Goal: Ask a question: Seek information or help from site administrators or community

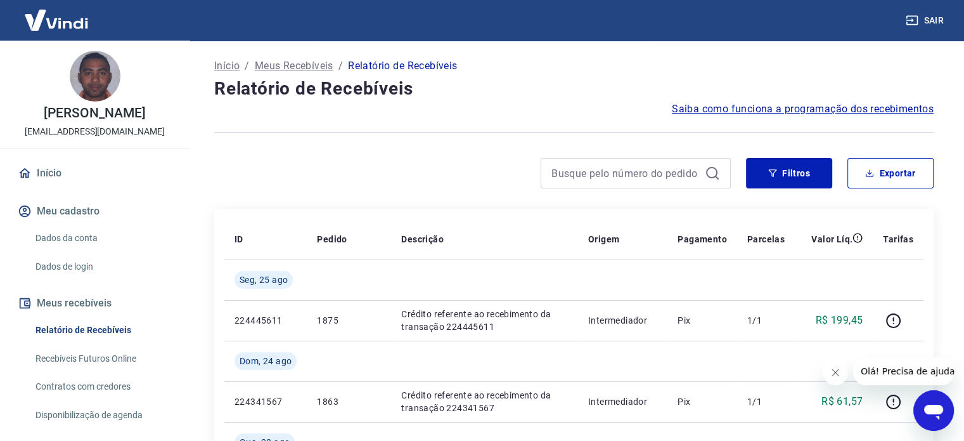
click at [837, 372] on icon "Fechar mensagem da empresa" at bounding box center [836, 372] width 10 height 10
click at [940, 413] on icon "Abrir janela de mensagens" at bounding box center [933, 412] width 19 height 15
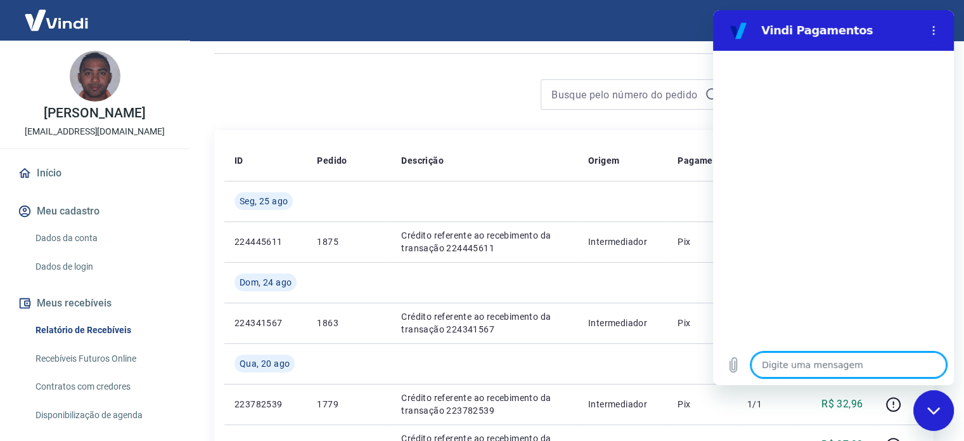
scroll to position [254, 0]
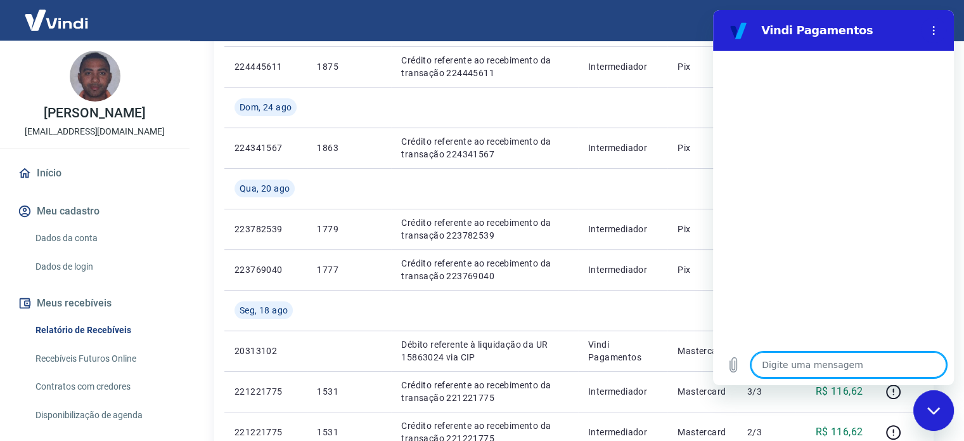
type textarea "r"
type textarea "x"
type textarea "re"
type textarea "x"
type textarea "rec"
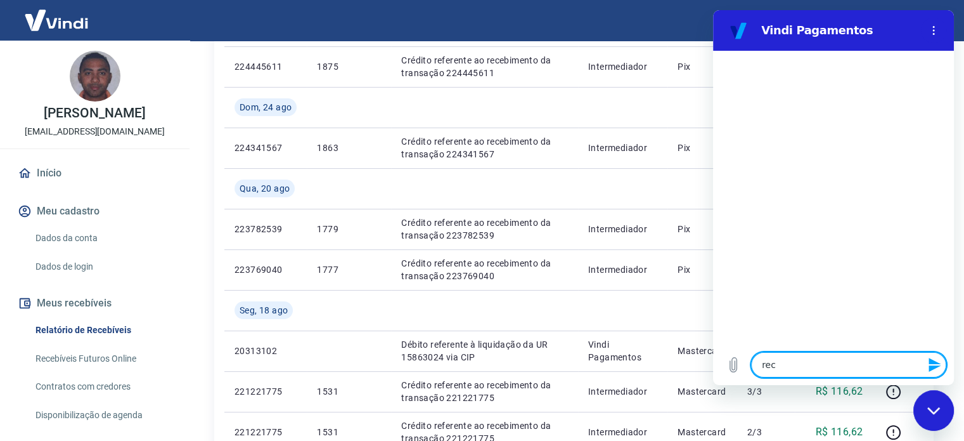
type textarea "x"
type textarea "rece"
type textarea "x"
type textarea "receb"
type textarea "x"
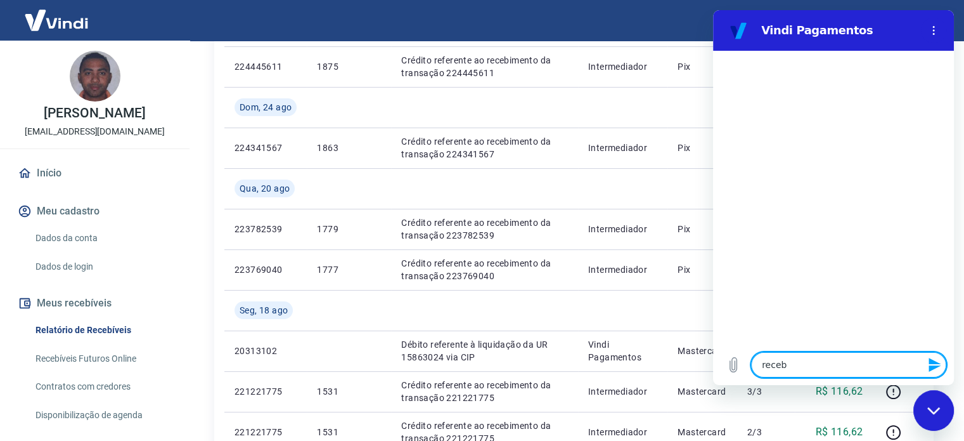
type textarea "recebi"
type textarea "x"
type textarea "recebim"
type textarea "x"
type textarea "recebime"
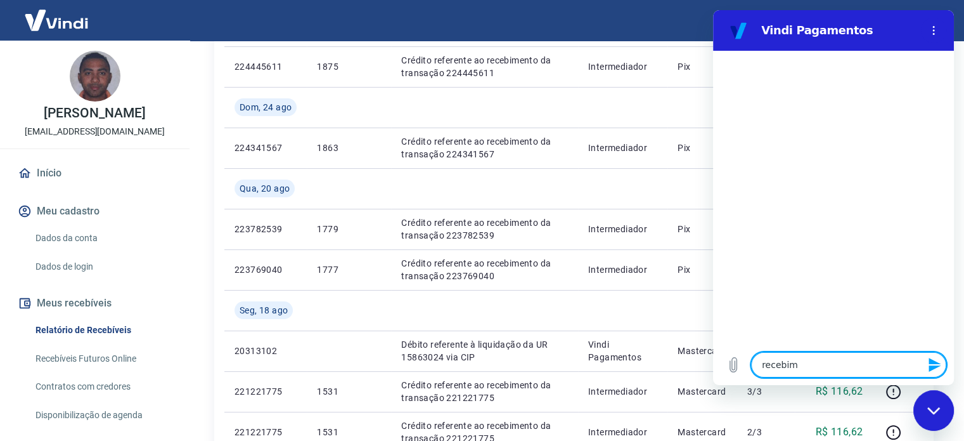
type textarea "x"
type textarea "recebimen"
type textarea "x"
type textarea "recebiment"
type textarea "x"
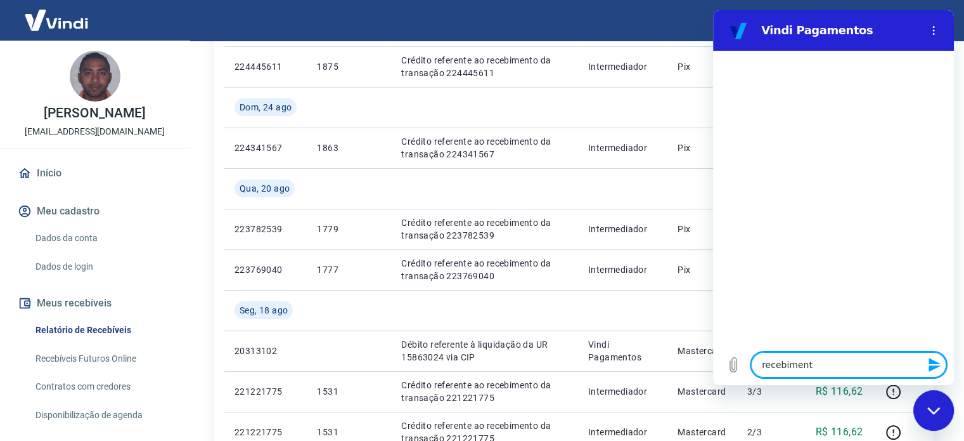
type textarea "recebimento"
type textarea "x"
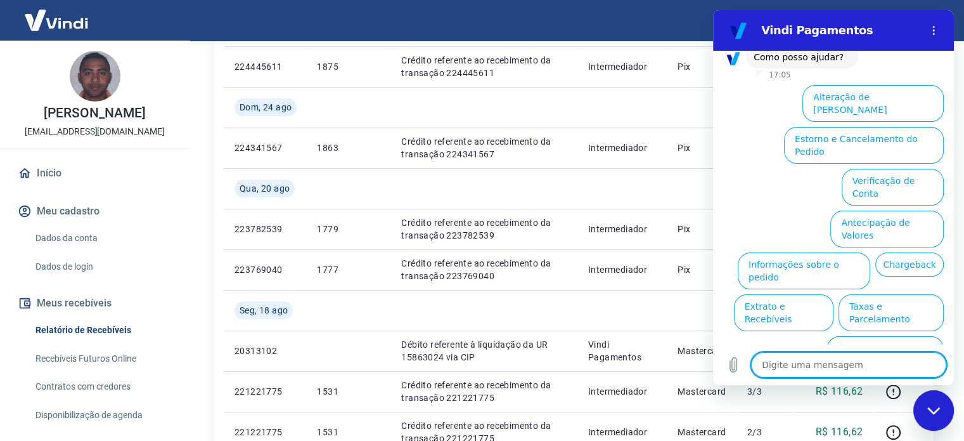
scroll to position [96, 0]
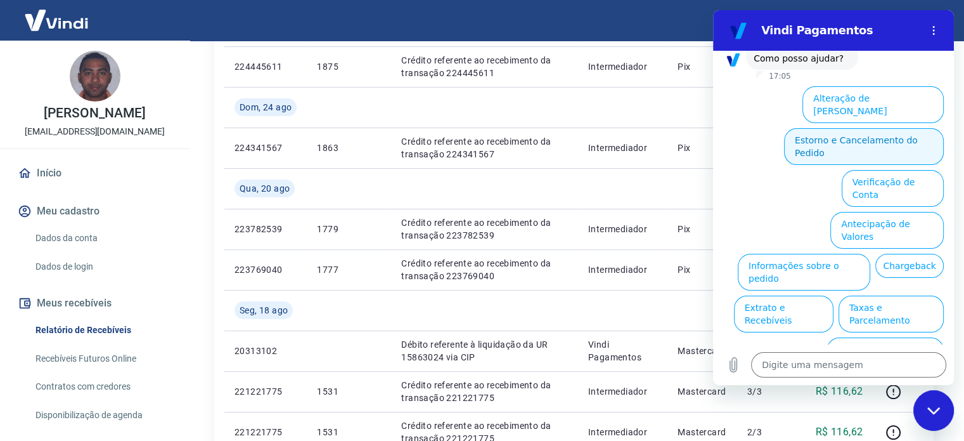
click at [814, 128] on button "Estorno e Cancelamento do Pedido" at bounding box center [864, 146] width 160 height 37
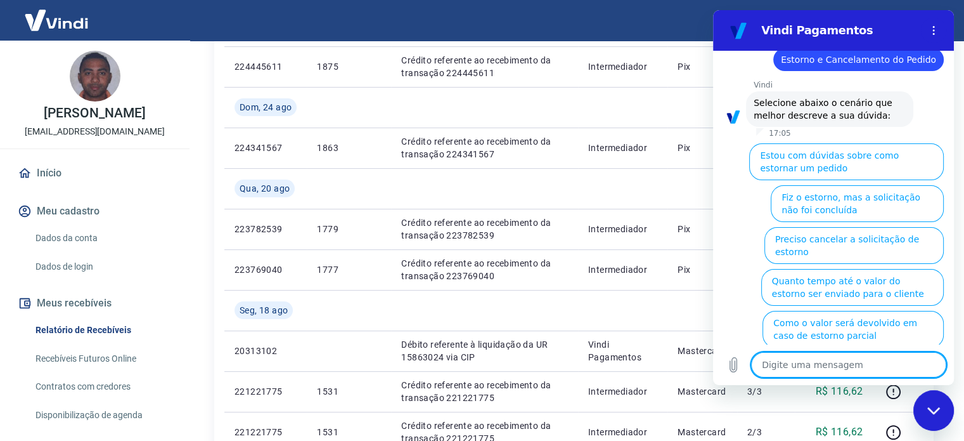
type textarea "x"
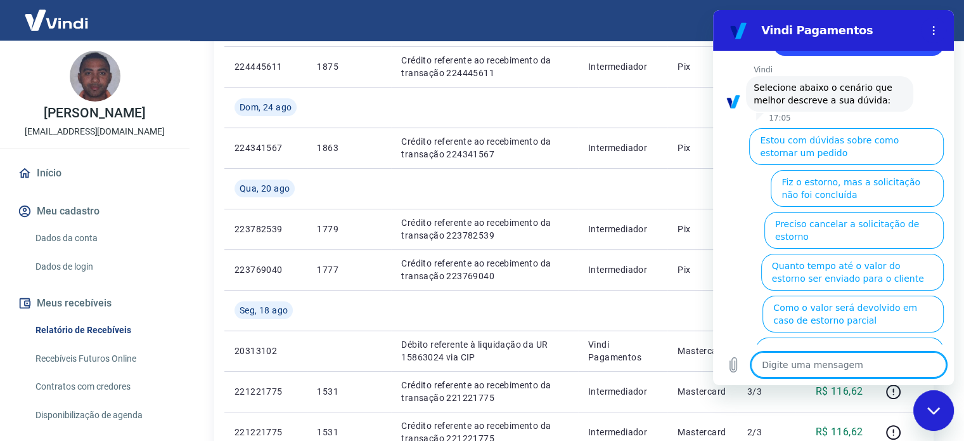
scroll to position [145, 0]
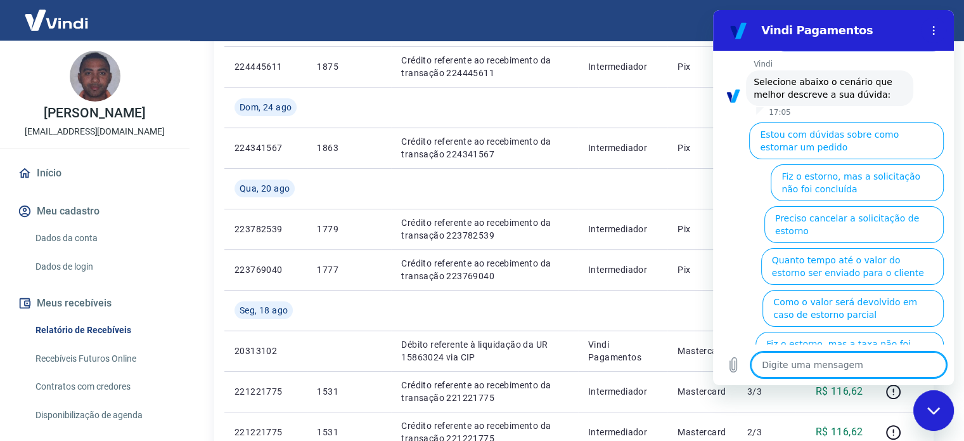
click at [917, 356] on textarea at bounding box center [848, 364] width 195 height 25
type textarea "o"
type textarea "x"
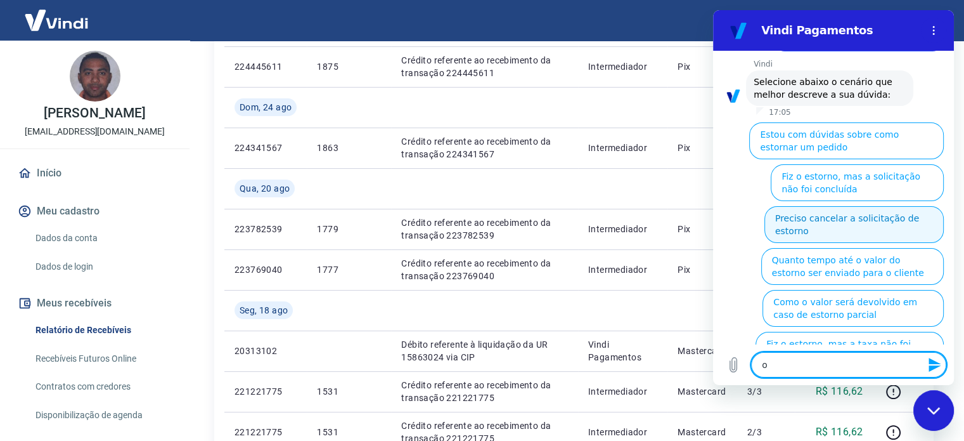
type textarea "ou"
type textarea "x"
type textarea "out"
type textarea "x"
type textarea "outr"
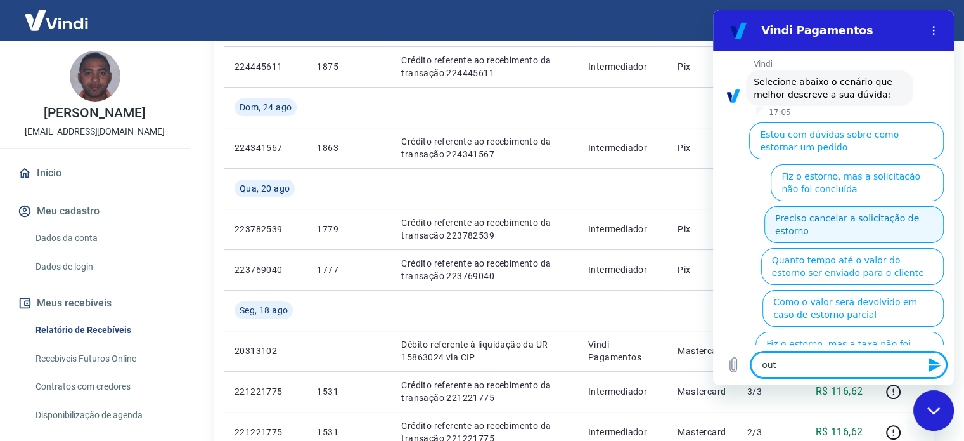
type textarea "x"
type textarea "outro"
type textarea "x"
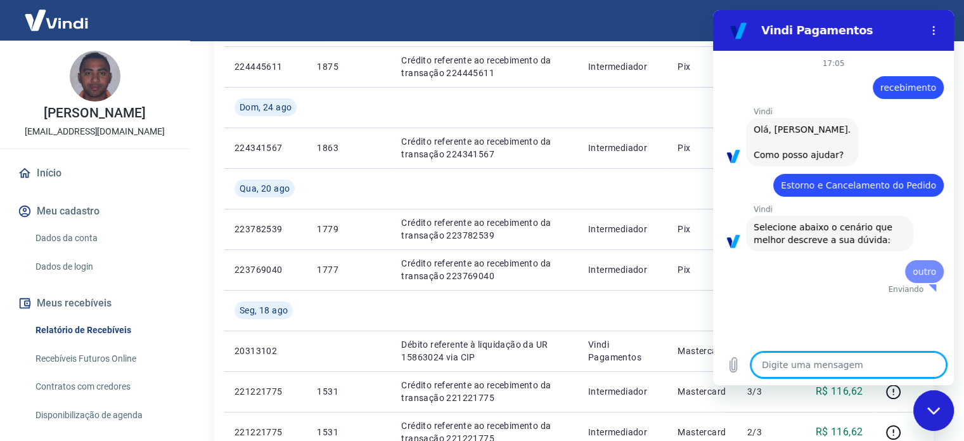
scroll to position [0, 0]
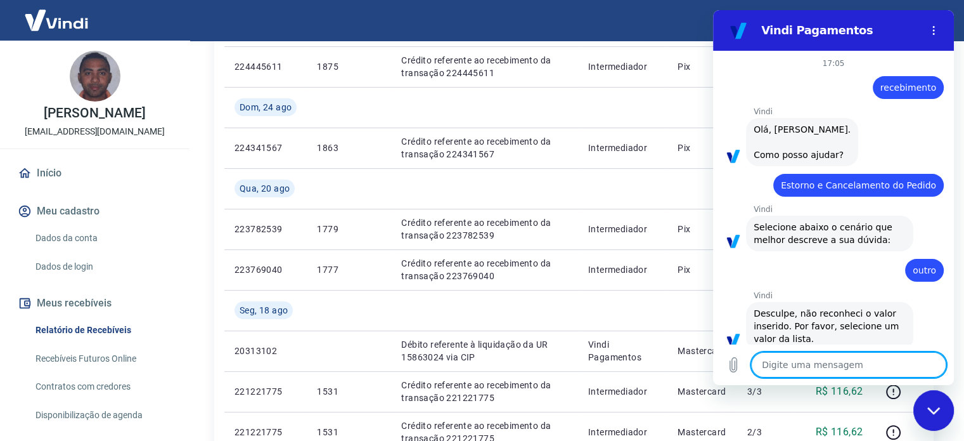
type textarea "x"
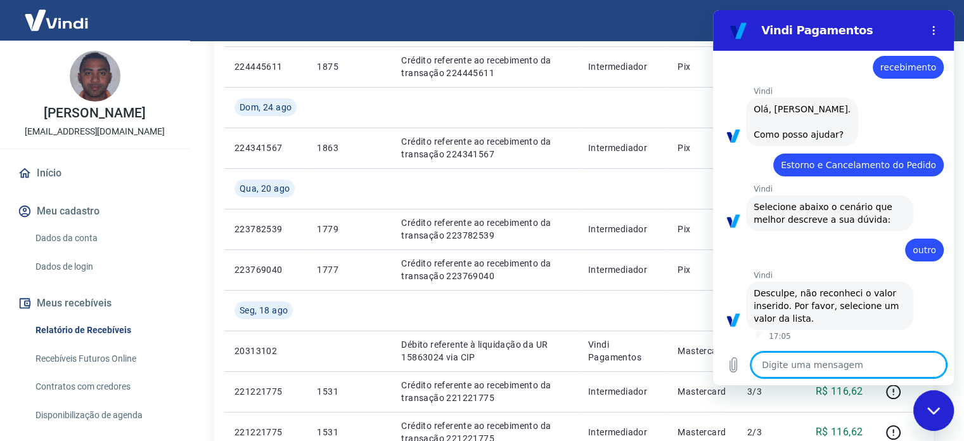
scroll to position [18, 0]
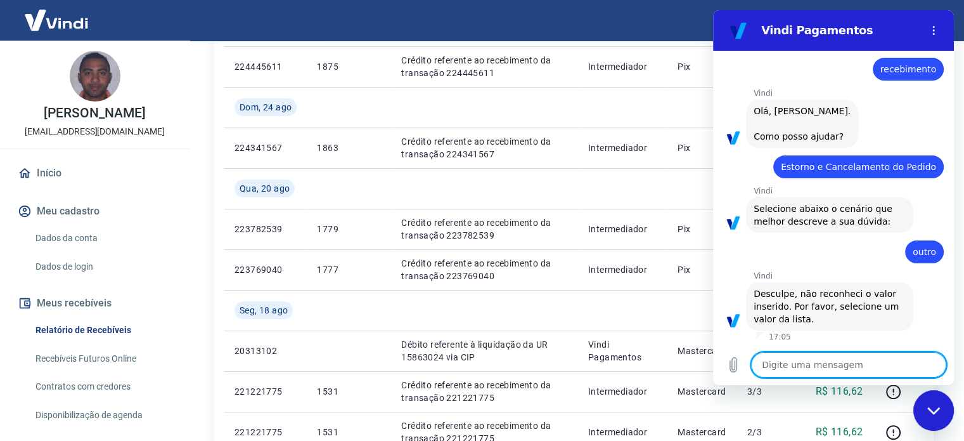
type textarea "r"
type textarea "x"
type textarea "re"
type textarea "x"
type textarea "rec"
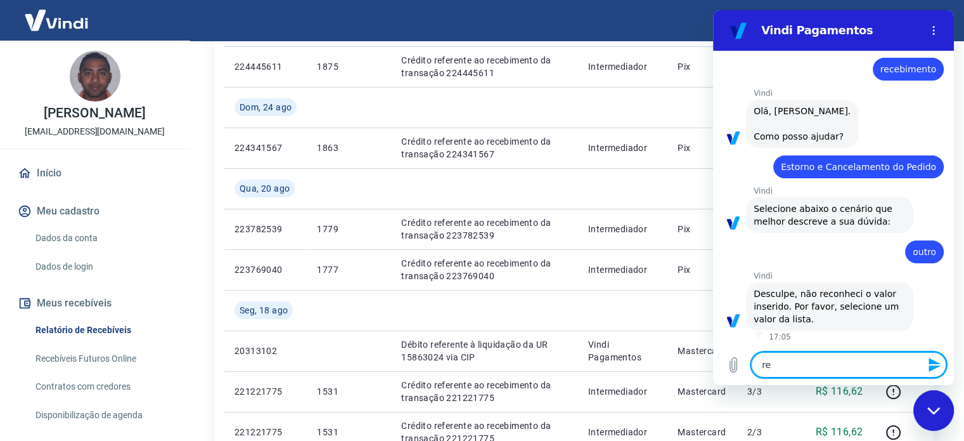
type textarea "x"
type textarea "rece"
type textarea "x"
type textarea "receb"
type textarea "x"
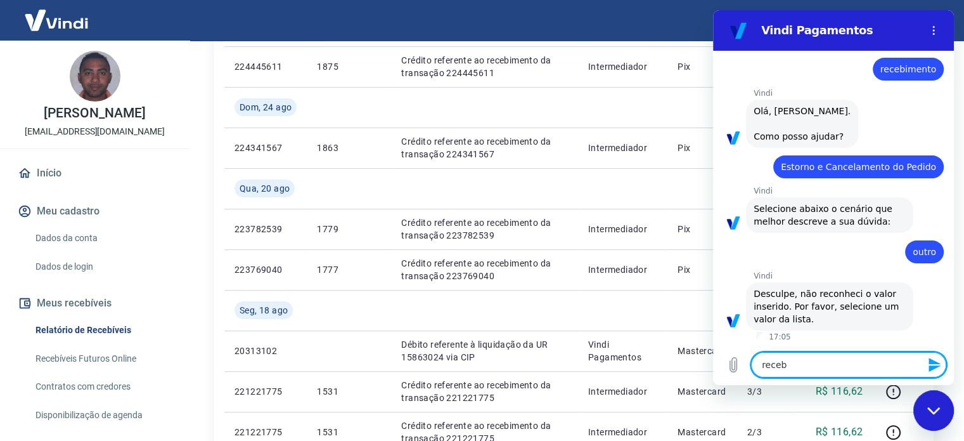
type textarea "recebi"
type textarea "x"
type textarea "recebim"
type textarea "x"
type textarea "recebime"
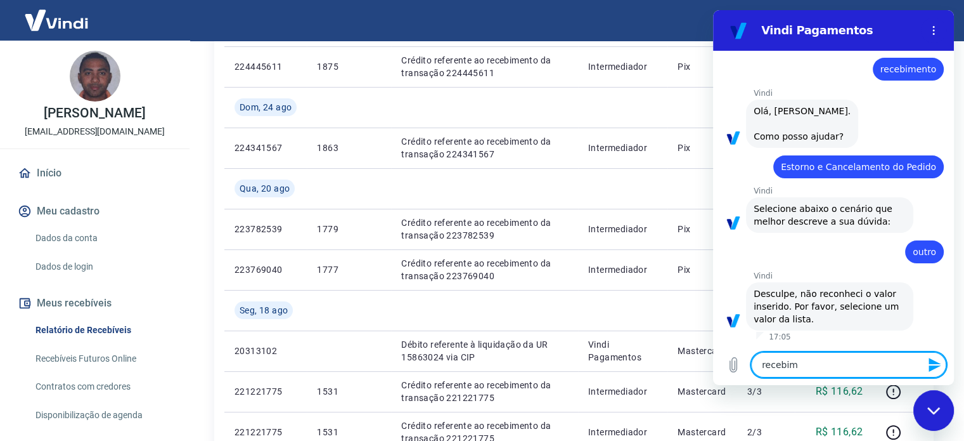
type textarea "x"
type textarea "recebimen"
type textarea "x"
type textarea "recebiment"
type textarea "x"
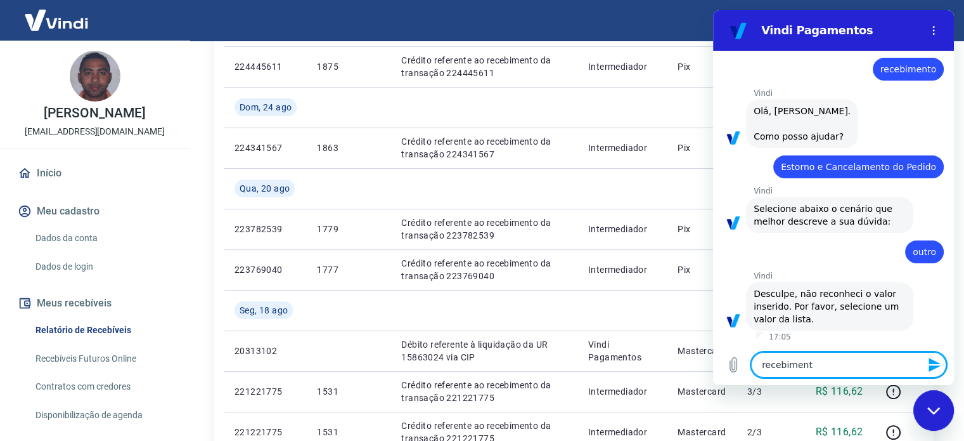
type textarea "recebimento"
type textarea "x"
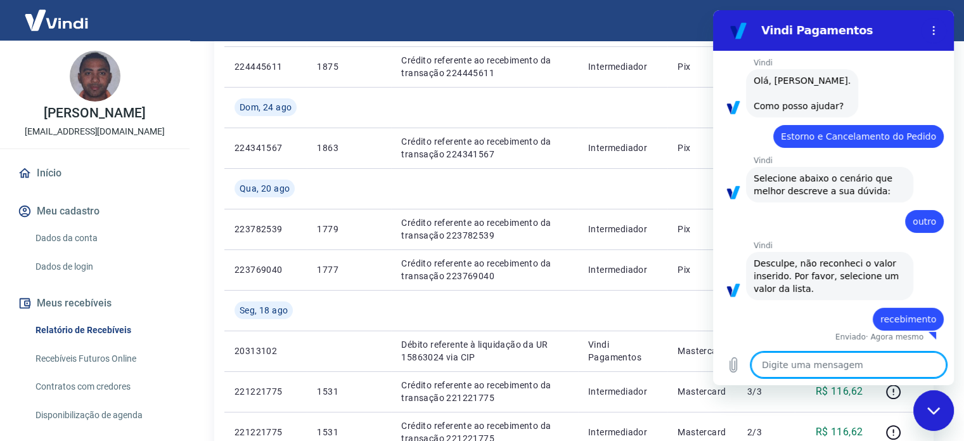
type textarea "x"
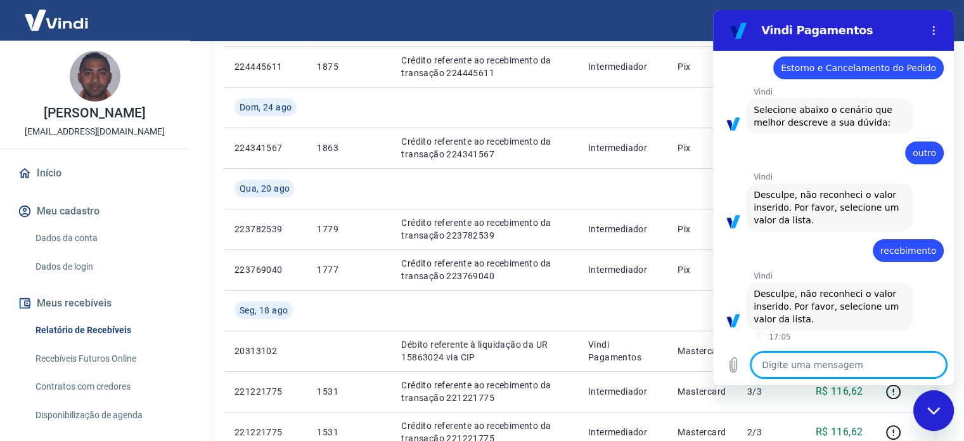
scroll to position [117, 0]
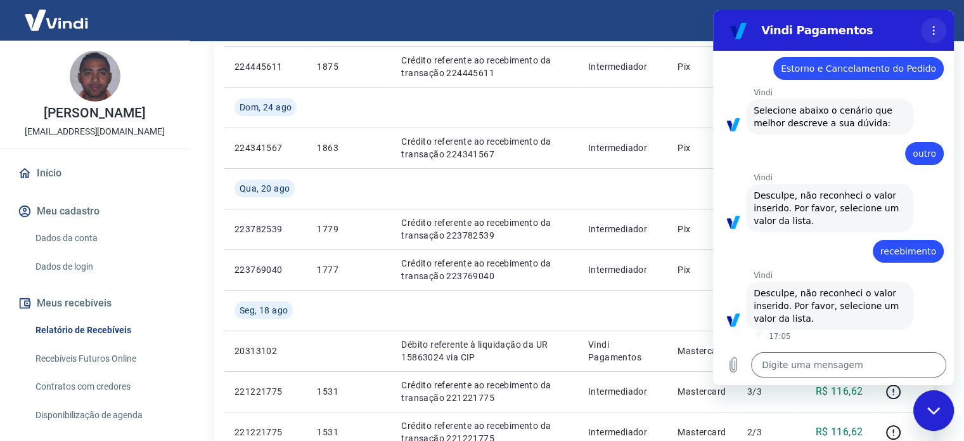
click at [933, 30] on circle "Menu de opções" at bounding box center [934, 31] width 2 height 2
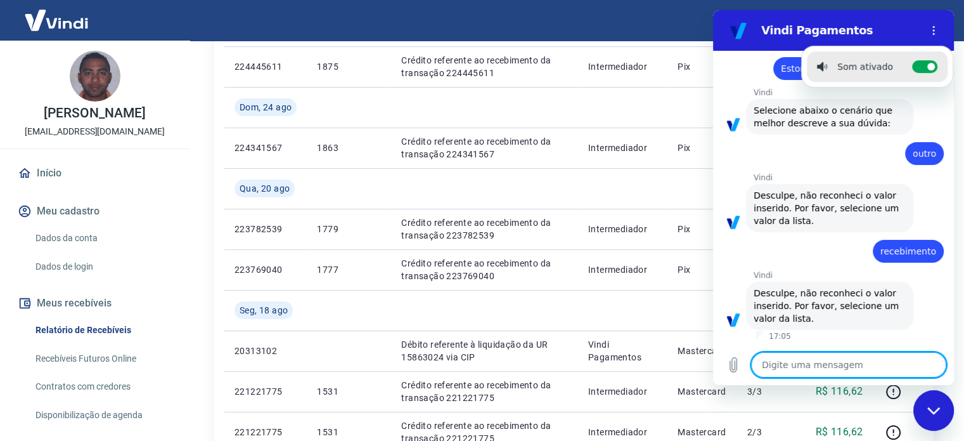
click at [879, 361] on textarea at bounding box center [848, 364] width 195 height 25
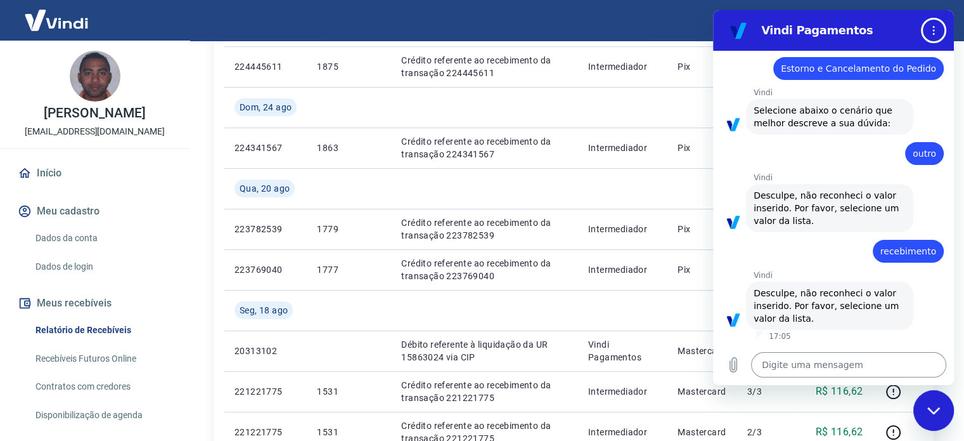
click at [921, 18] on button "Menu de opções" at bounding box center [933, 30] width 25 height 25
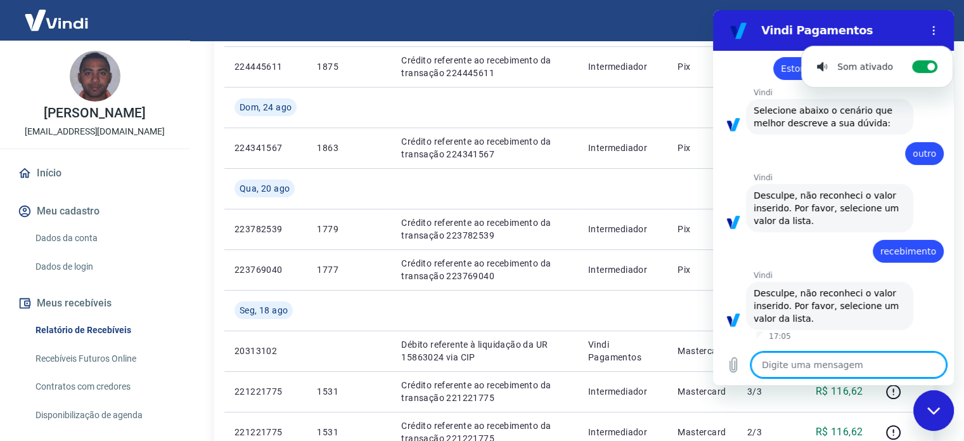
click at [886, 353] on textarea at bounding box center [848, 364] width 195 height 25
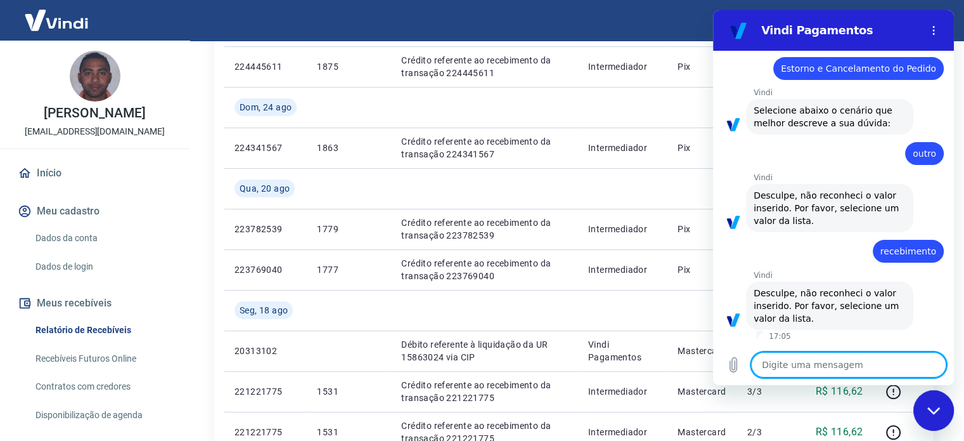
click at [836, 367] on textarea at bounding box center [848, 364] width 195 height 25
type textarea "r"
type textarea "x"
type textarea "re"
type textarea "x"
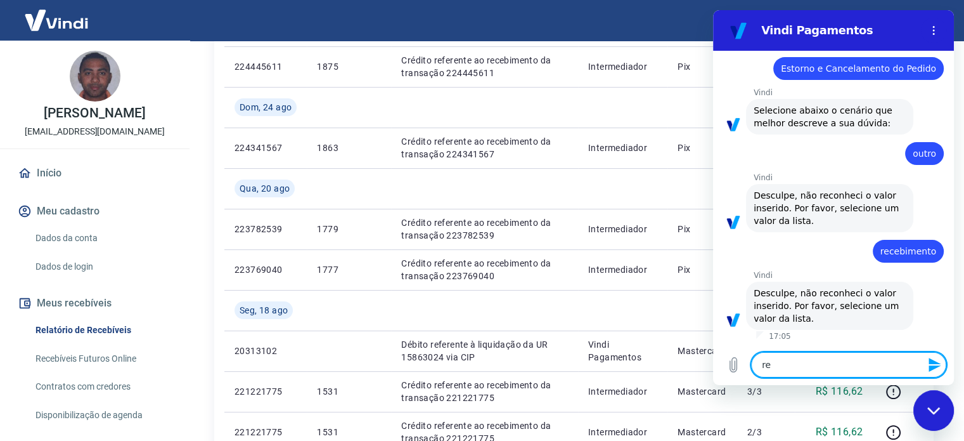
type textarea "rec"
type textarea "x"
type textarea "rece"
type textarea "x"
type textarea "receb"
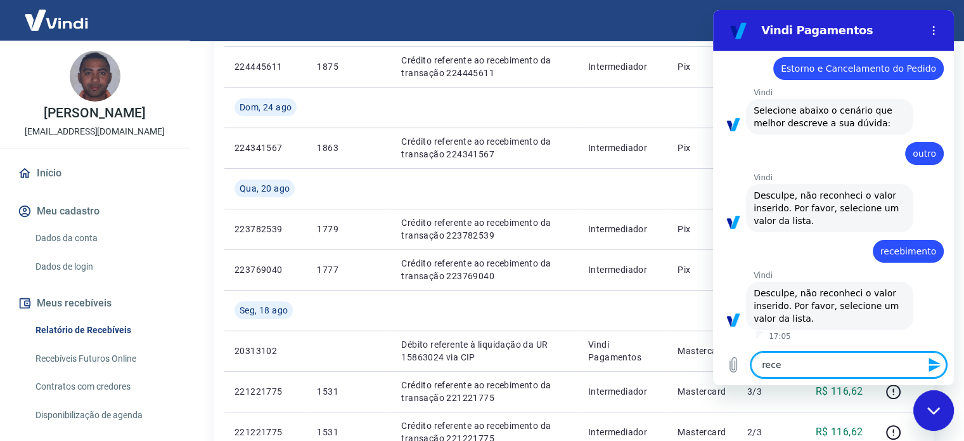
type textarea "x"
type textarea "recebi"
type textarea "x"
type textarea "recebim"
type textarea "x"
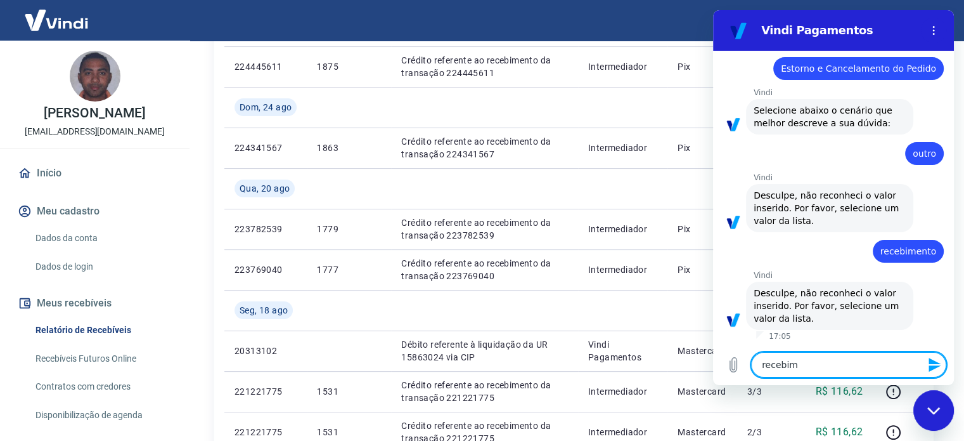
type textarea "recebime"
type textarea "x"
type textarea "recebimen"
type textarea "x"
type textarea "recebiment"
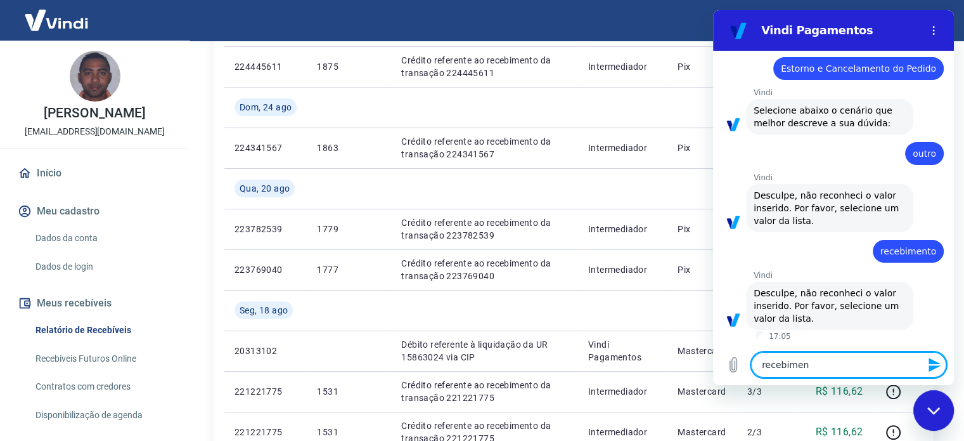
type textarea "x"
type textarea "recebimento"
type textarea "x"
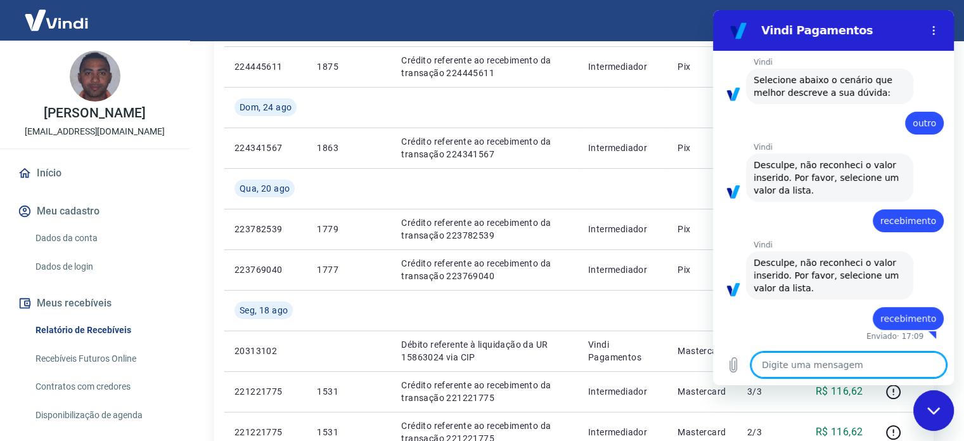
type textarea "x"
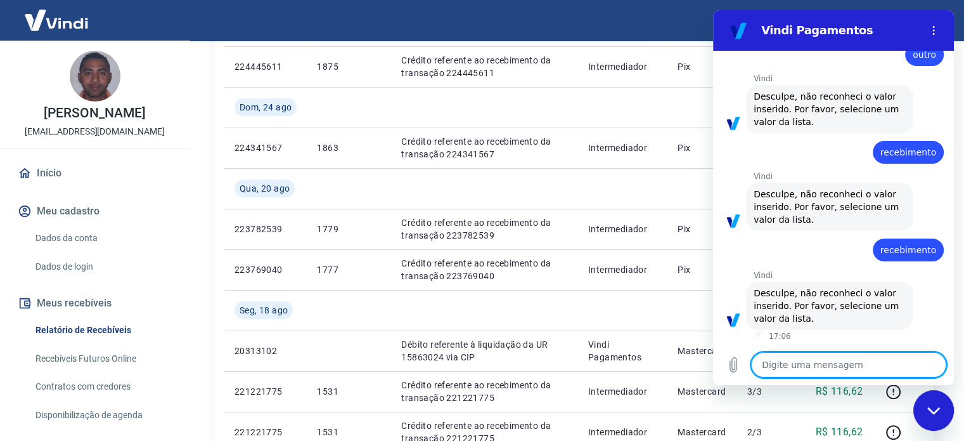
scroll to position [214, 0]
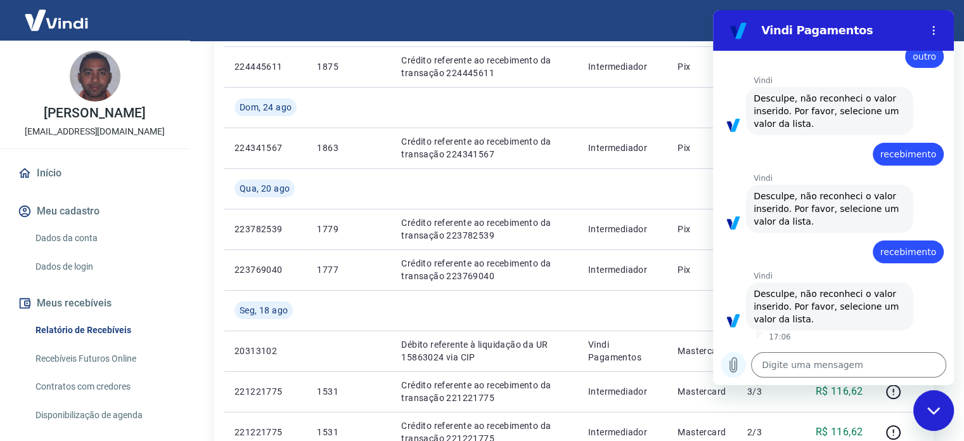
click at [736, 366] on icon "Carregar arquivo" at bounding box center [733, 364] width 15 height 15
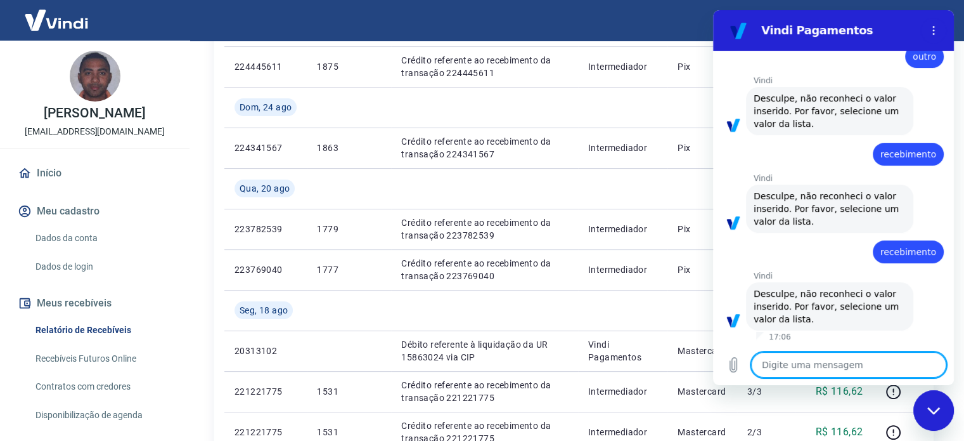
click at [837, 365] on textarea at bounding box center [848, 364] width 195 height 25
click at [872, 365] on textarea at bounding box center [848, 364] width 195 height 25
type textarea "o"
type textarea "x"
type textarea "ou"
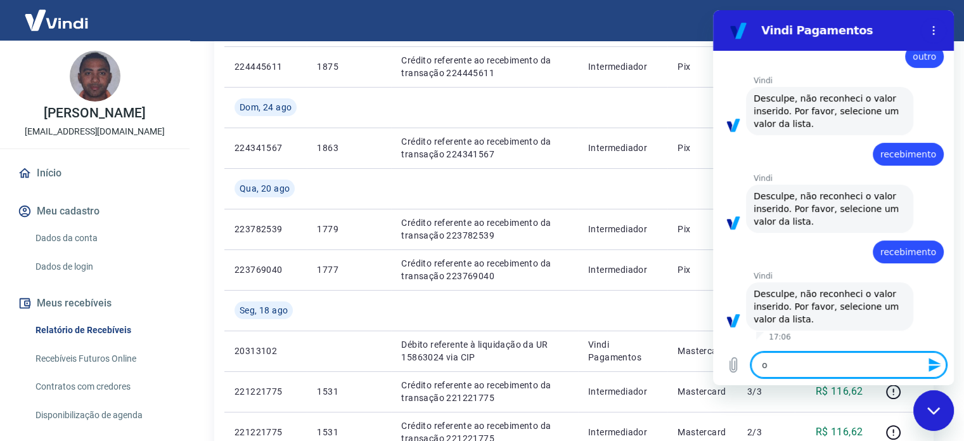
type textarea "x"
type textarea "out"
type textarea "x"
type textarea "outr"
type textarea "x"
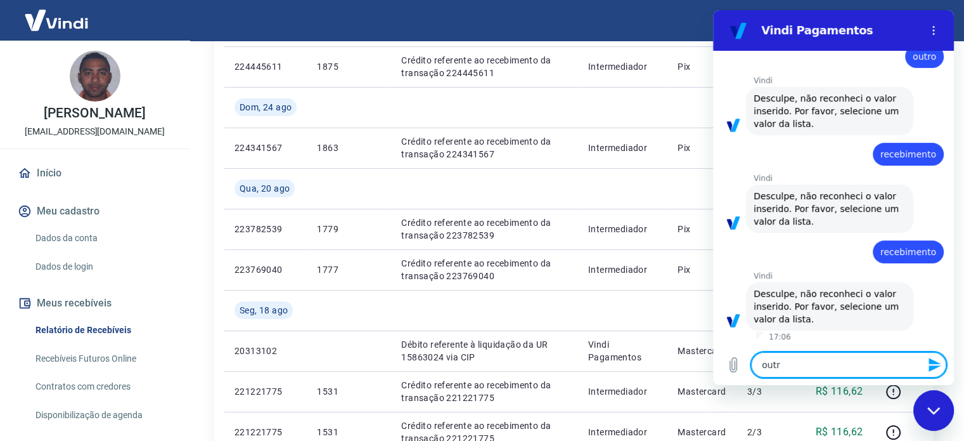
type textarea "outro"
type textarea "x"
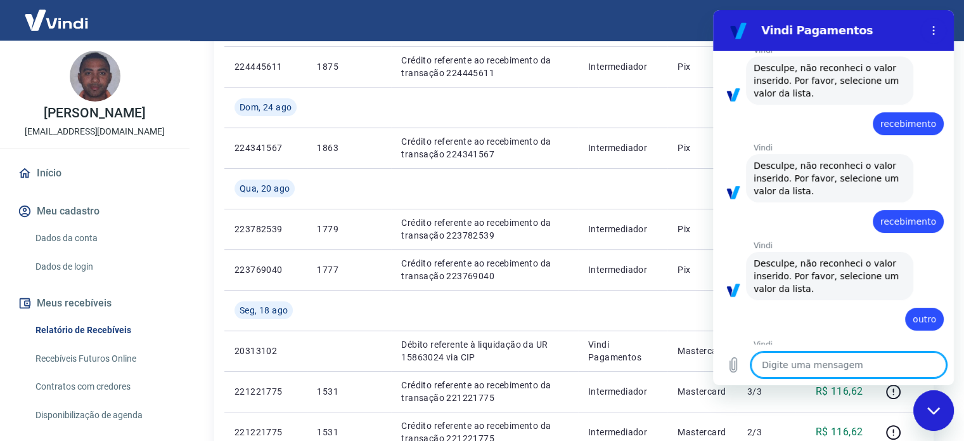
type textarea "x"
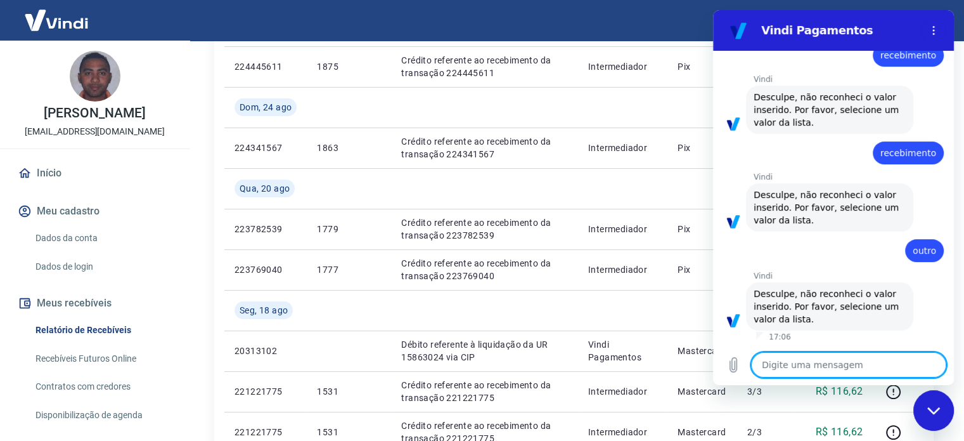
scroll to position [312, 0]
type textarea "a"
type textarea "x"
type textarea "at"
type textarea "x"
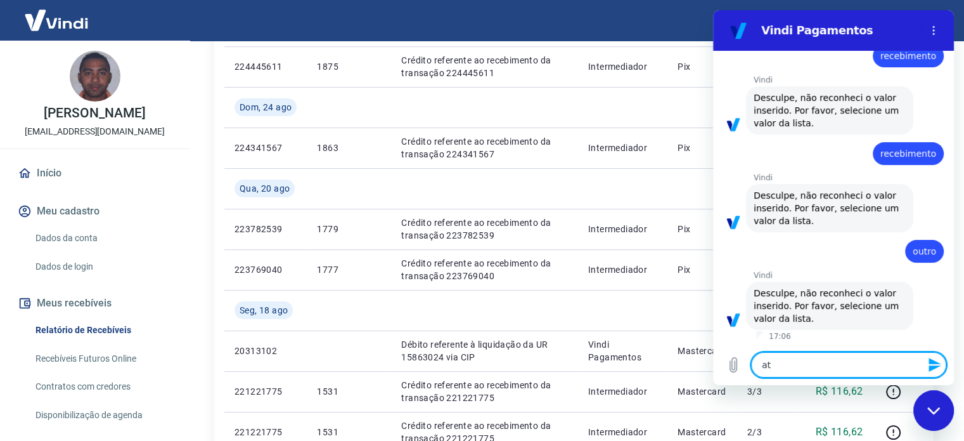
type textarea "ate"
type textarea "x"
type textarea "aten"
type textarea "x"
type textarea "atend"
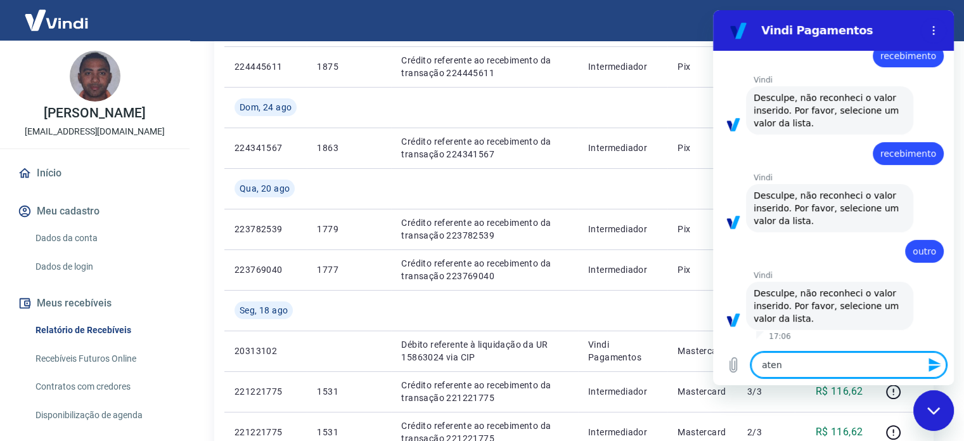
type textarea "x"
type textarea "atende"
type textarea "x"
type textarea "atenden"
type textarea "x"
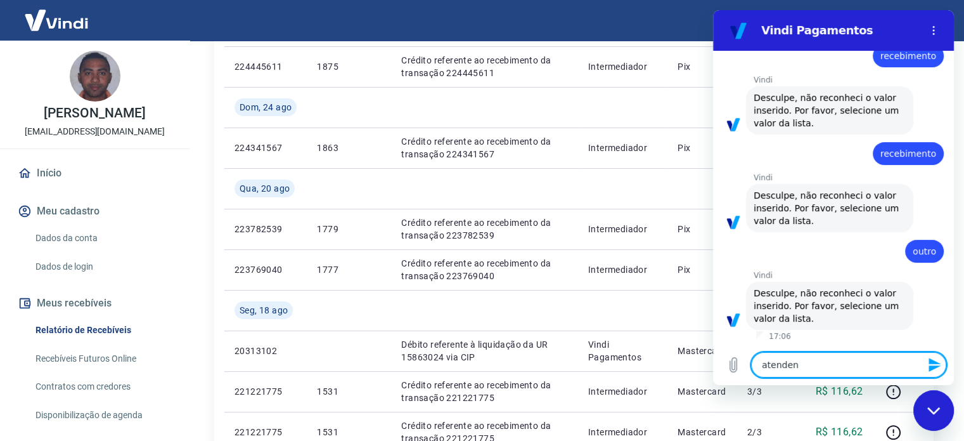
type textarea "atendent"
type textarea "x"
type textarea "atendente"
type textarea "x"
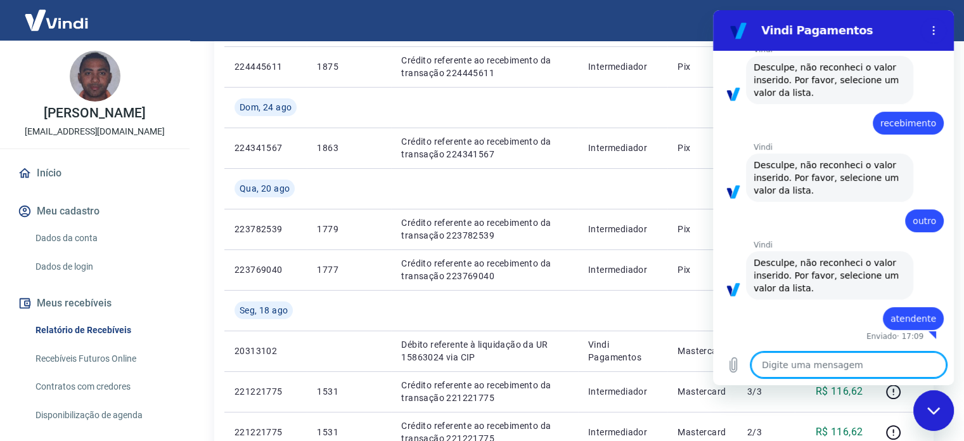
type textarea "x"
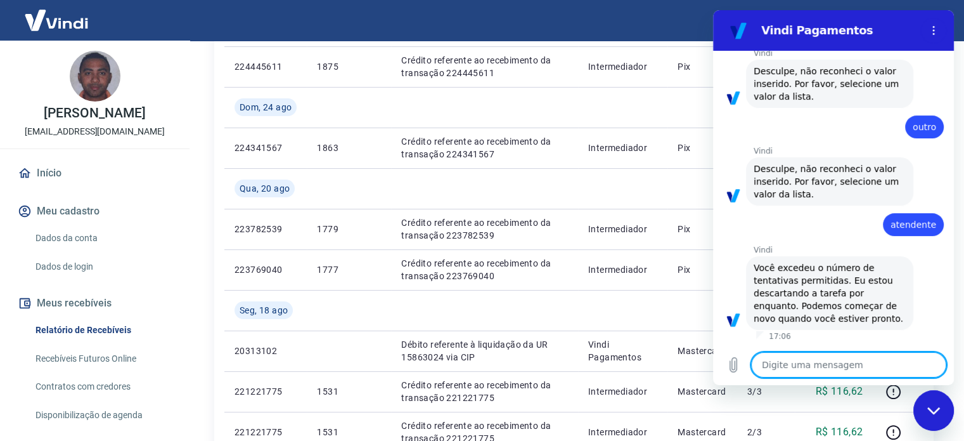
scroll to position [434, 0]
click at [819, 358] on textarea at bounding box center [848, 364] width 195 height 25
type textarea "s"
type textarea "x"
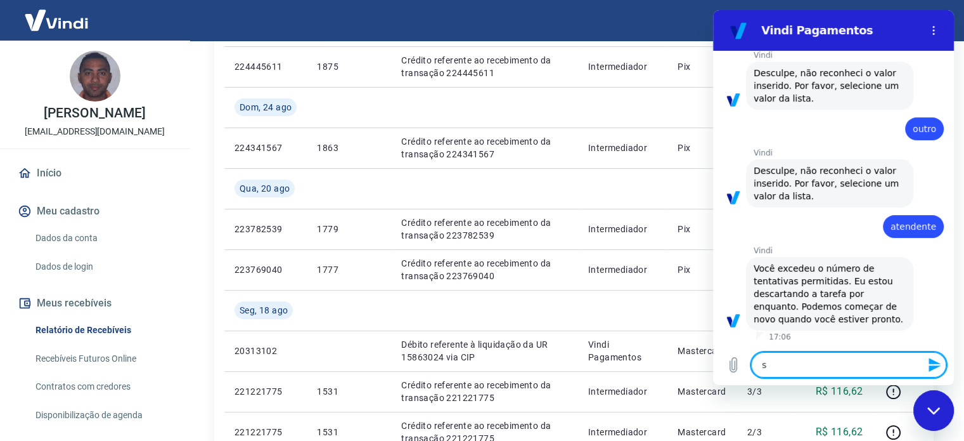
type textarea "si"
type textarea "x"
type textarea "sim"
type textarea "x"
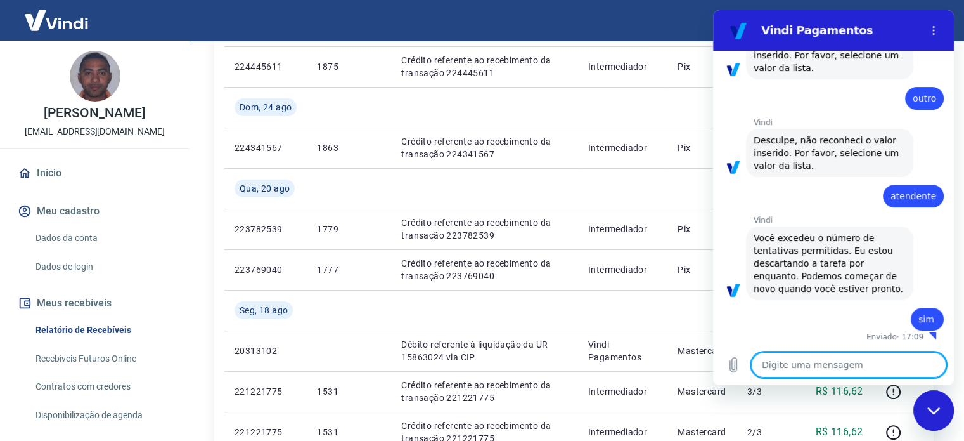
type textarea "x"
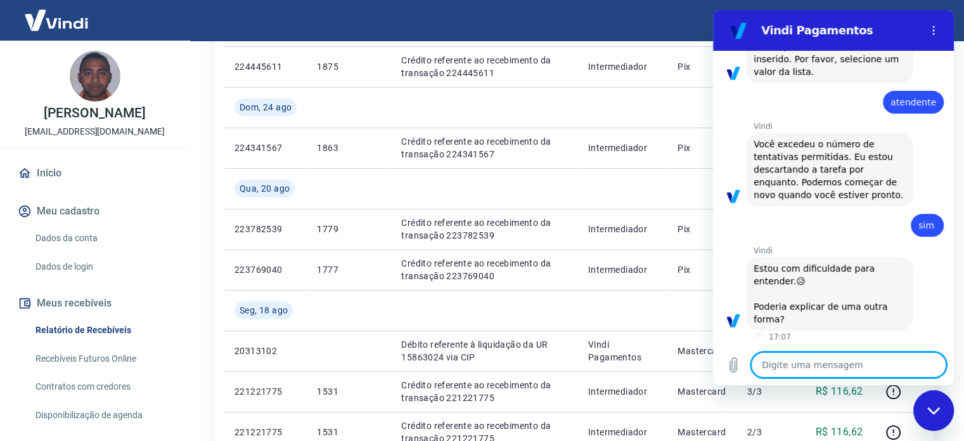
scroll to position [558, 0]
type textarea "q"
type textarea "x"
type textarea "qu"
type textarea "x"
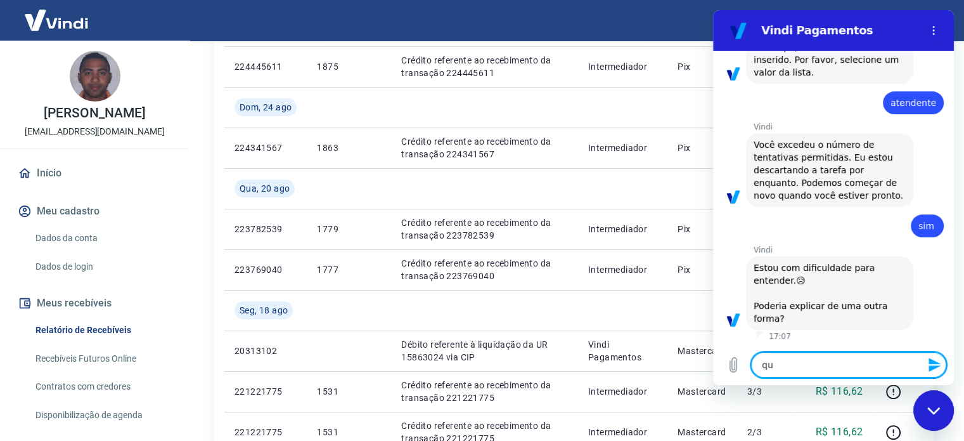
type textarea "que"
type textarea "x"
type textarea "quer"
type textarea "x"
type textarea "quero"
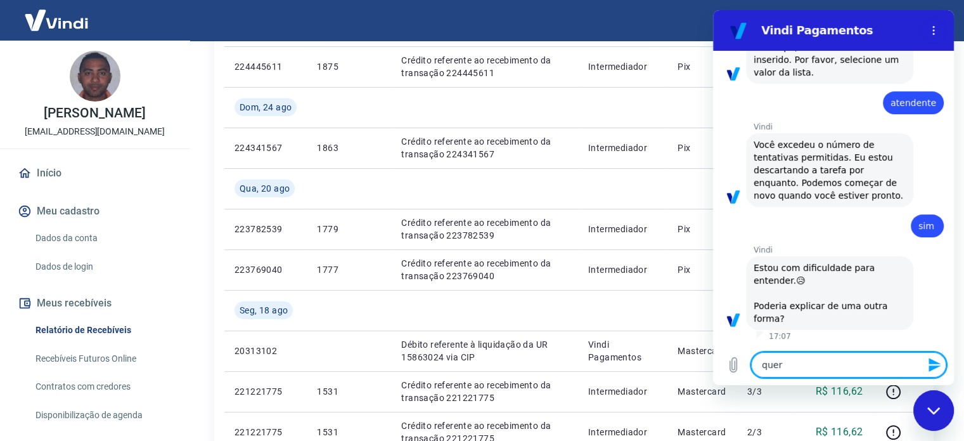
type textarea "x"
type textarea "quero"
type textarea "x"
type textarea "quero s"
type textarea "x"
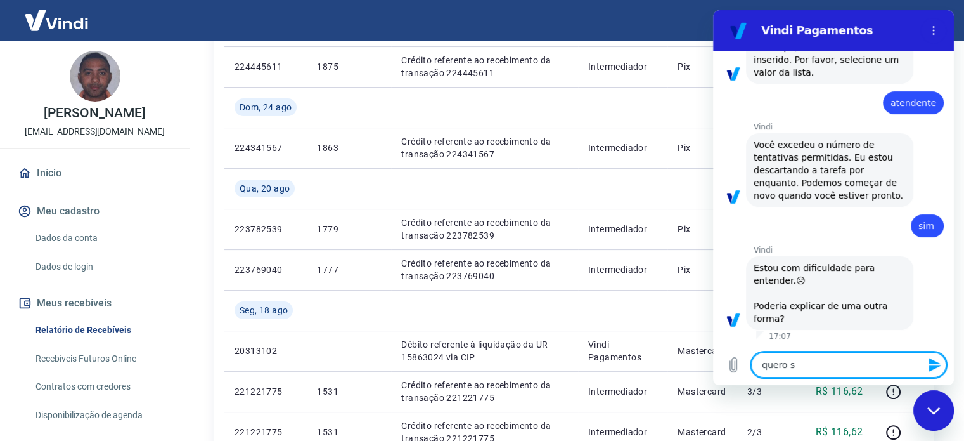
type textarea "quero sa"
type textarea "x"
type textarea "quero sab"
type textarea "x"
type textarea "quero sabe"
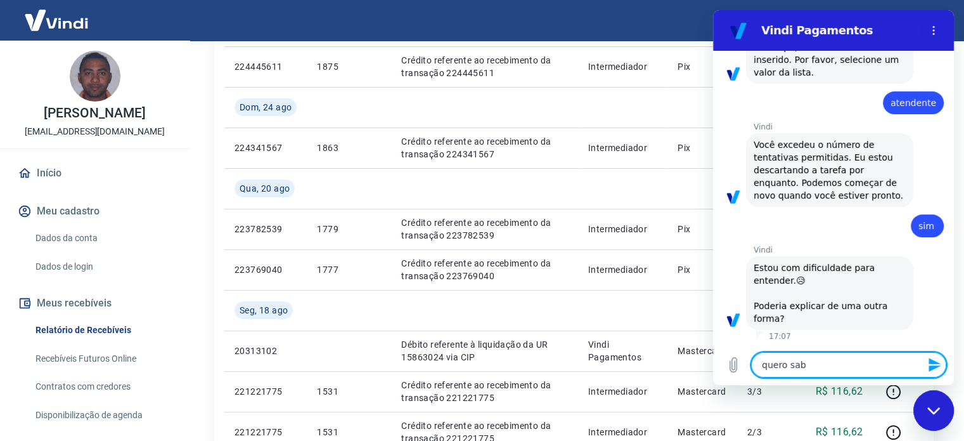
type textarea "x"
type textarea "quero saber"
type textarea "x"
type textarea "quero saber"
type textarea "x"
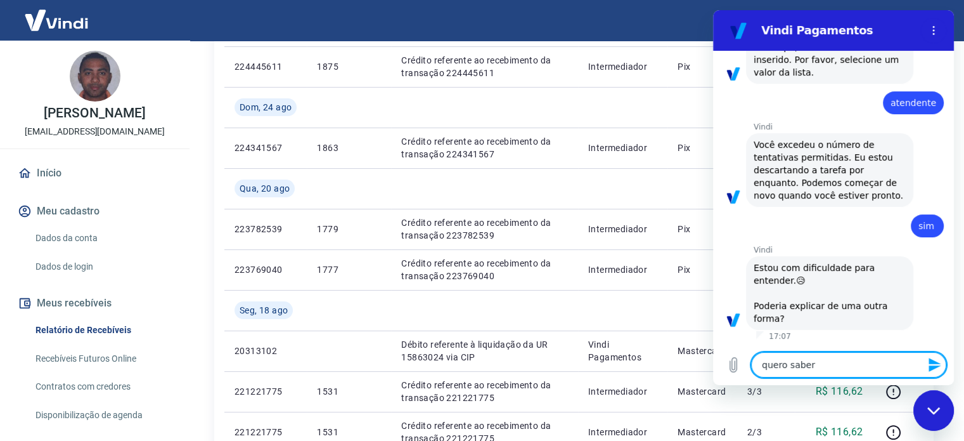
type textarea "quero saber d"
type textarea "x"
type textarea "quero saber do"
type textarea "x"
type textarea "quero saber dos"
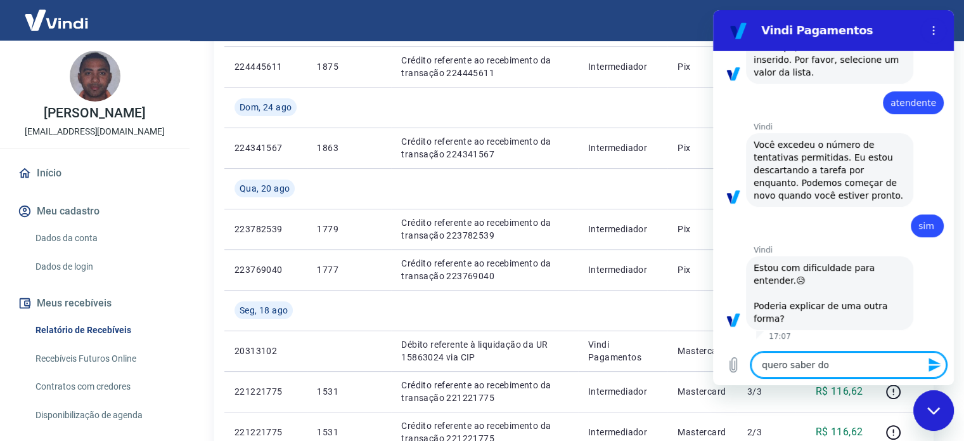
type textarea "x"
type textarea "quero saber dos"
type textarea "x"
type textarea "quero saber dos m"
type textarea "x"
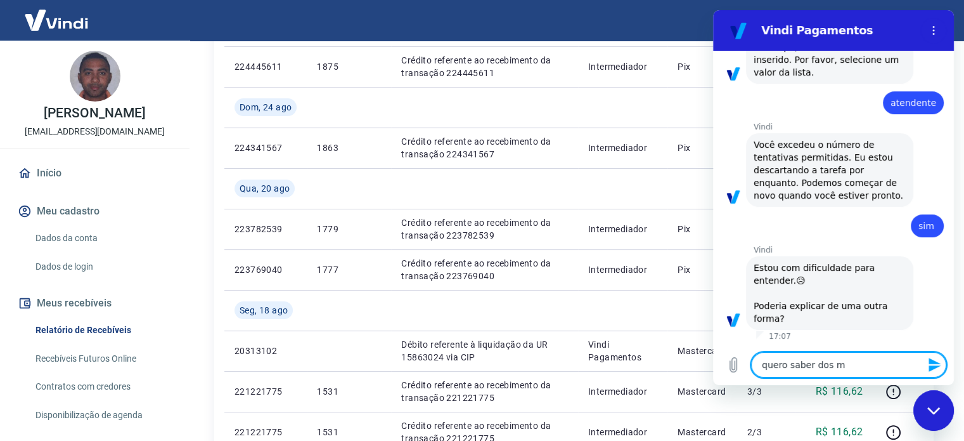
type textarea "quero saber dos me"
type textarea "x"
type textarea "quero saber dos meu"
type textarea "x"
type textarea "quero saber dos meu"
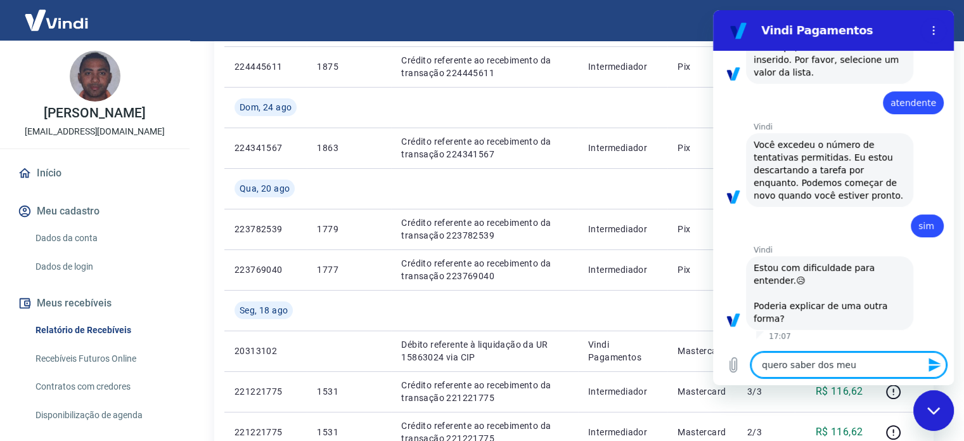
type textarea "x"
type textarea "quero saber dos meu r"
type textarea "x"
type textarea "quero saber dos meu re"
type textarea "x"
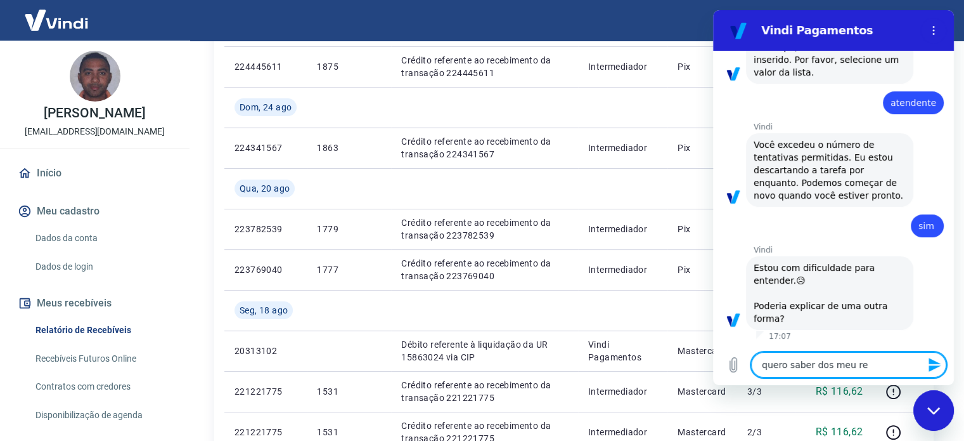
type textarea "quero saber dos meu rec"
type textarea "x"
type textarea "quero saber dos meu rece"
type textarea "x"
type textarea "quero saber dos meu receb"
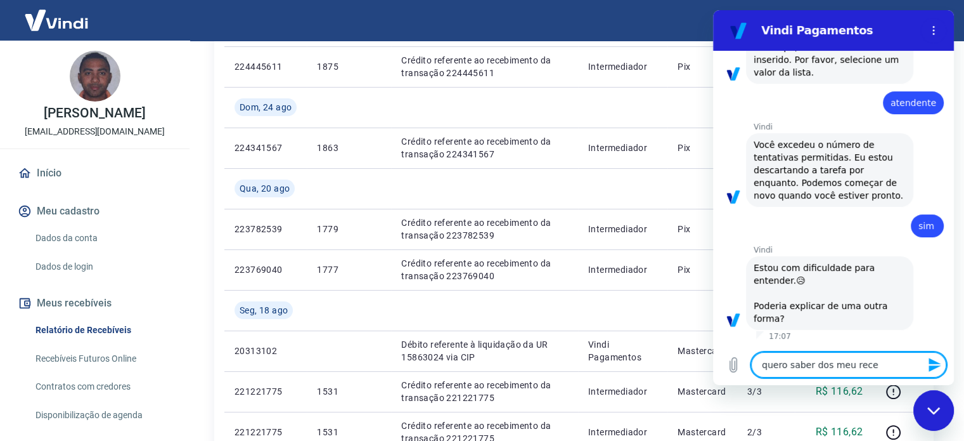
type textarea "x"
type textarea "quero saber dos meu rece"
type textarea "x"
type textarea "quero saber dos meu rec"
type textarea "x"
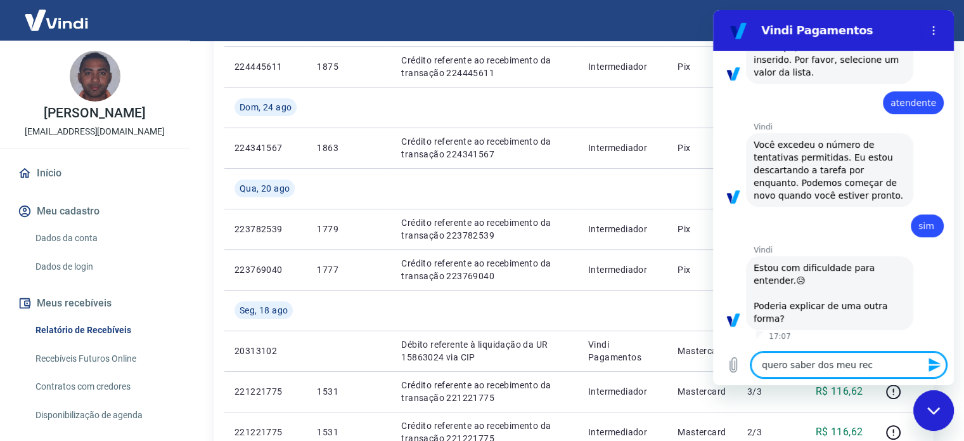
type textarea "quero saber dos meu re"
type textarea "x"
type textarea "quero saber dos meu r"
type textarea "x"
type textarea "quero saber dos meu"
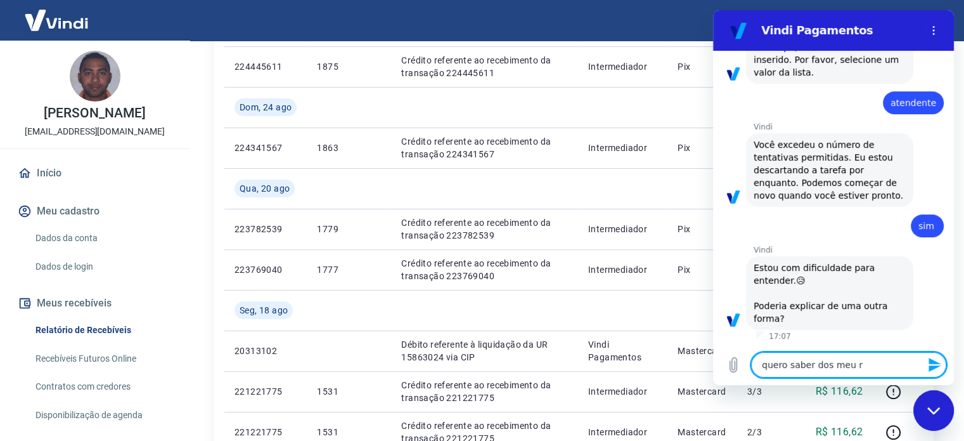
type textarea "x"
type textarea "quero saber dos meu"
type textarea "x"
type textarea "quero saber dos me"
type textarea "x"
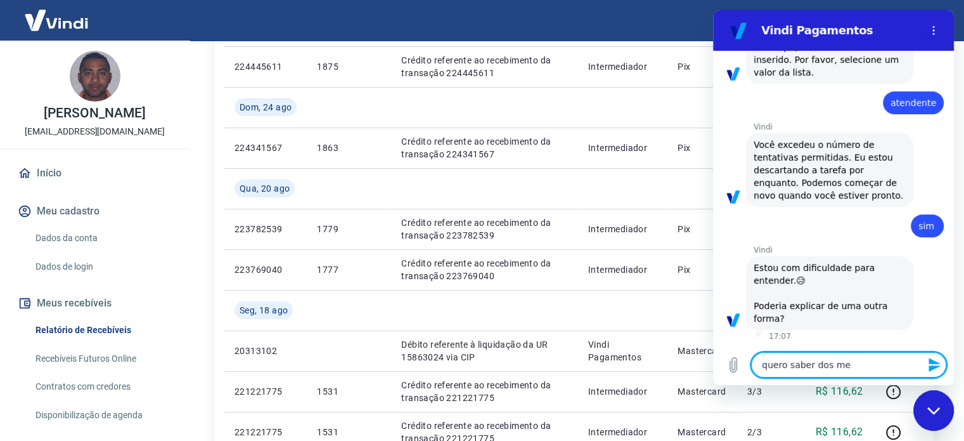
type textarea "quero saber dos m"
type textarea "x"
type textarea "quero saber dos"
type textarea "x"
type textarea "quero saber dos v"
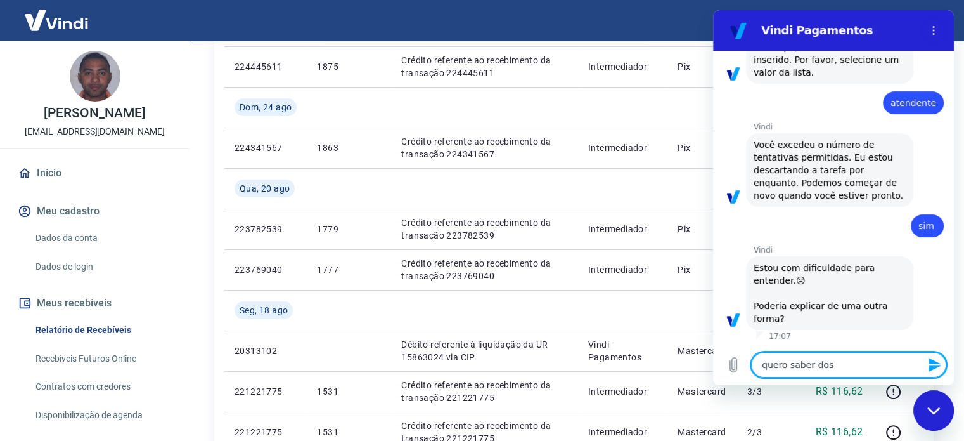
type textarea "x"
type textarea "quero saber dos va"
type textarea "x"
type textarea "quero saber dos val"
type textarea "x"
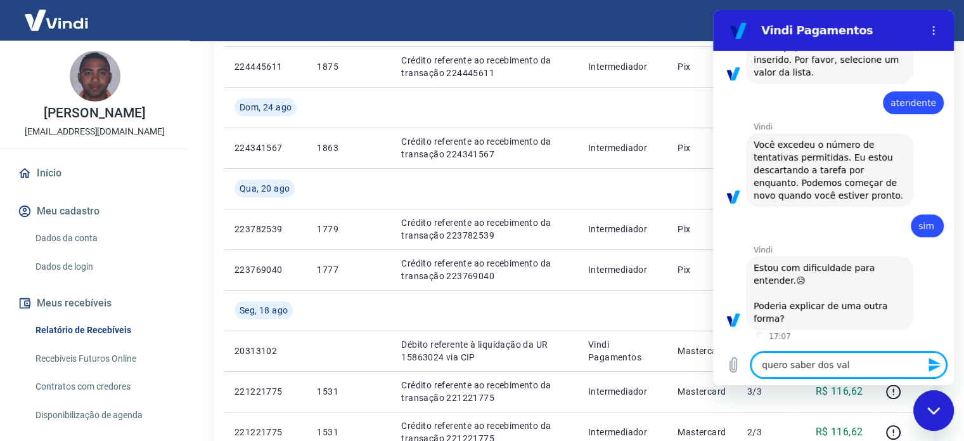
type textarea "quero saber dos valo"
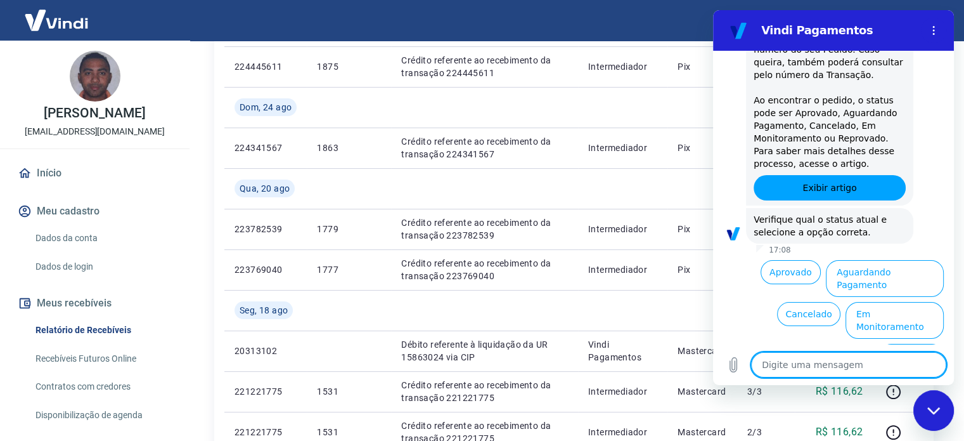
scroll to position [1063, 0]
click at [903, 278] on button "Aguardando Pagamento" at bounding box center [885, 278] width 118 height 37
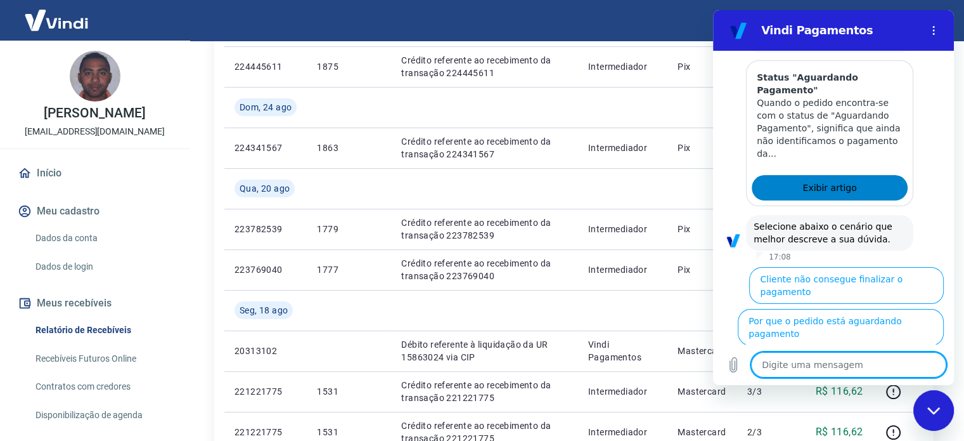
scroll to position [1421, 0]
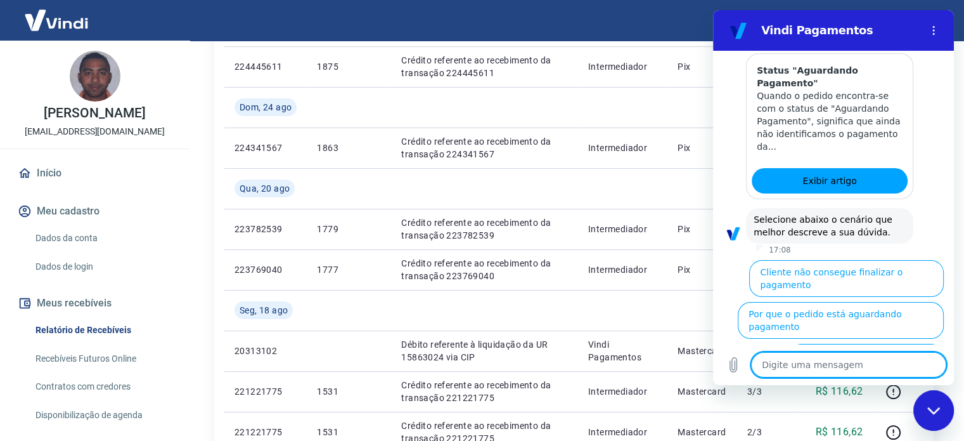
click at [789, 371] on textarea at bounding box center [848, 364] width 195 height 25
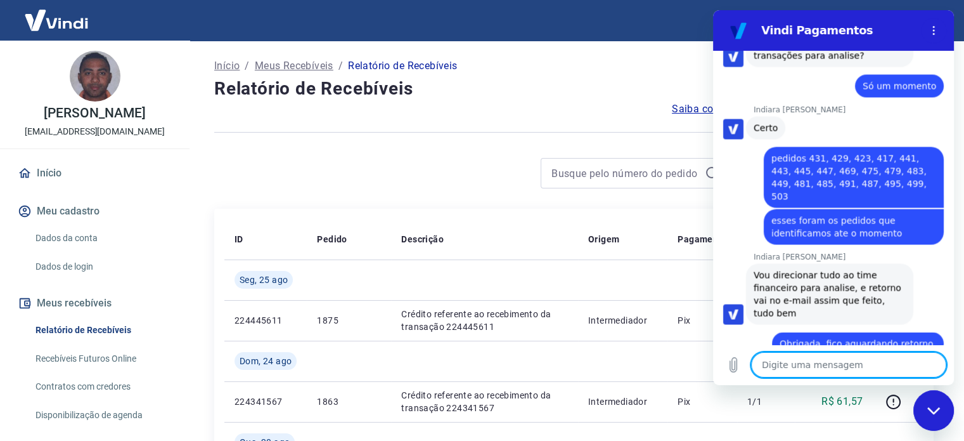
scroll to position [2297, 0]
